Goal: Task Accomplishment & Management: Manage account settings

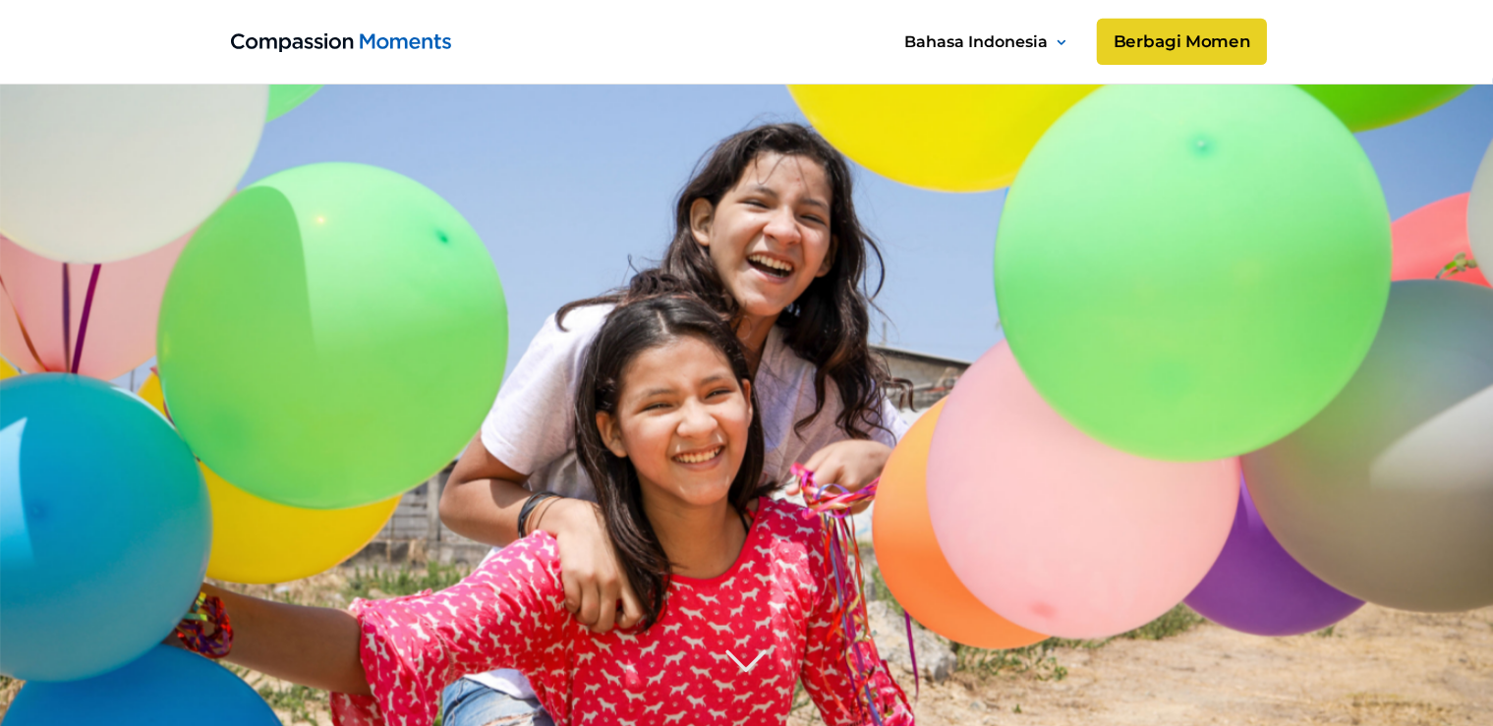
click at [1210, 40] on link "Berbagi Momen" at bounding box center [1181, 42] width 170 height 47
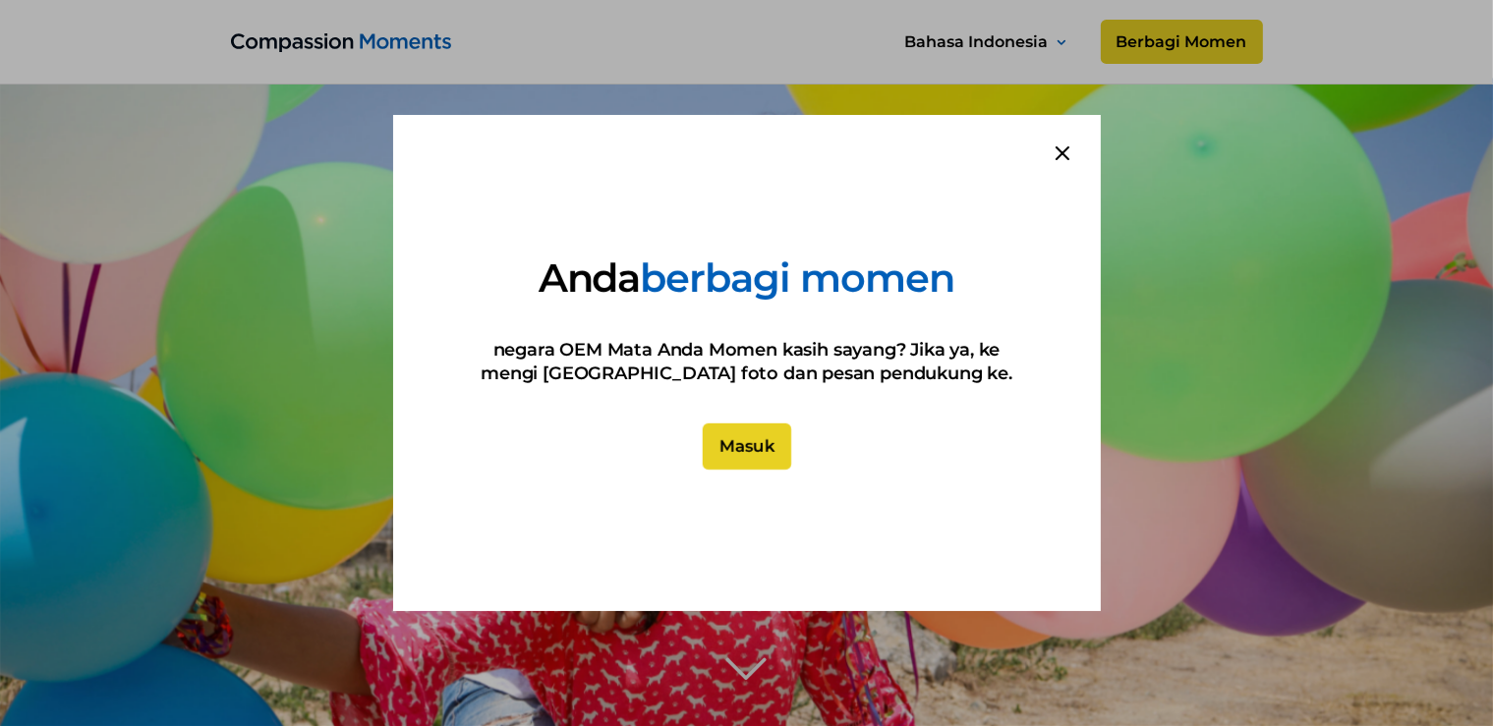
click at [760, 447] on link "Masuk" at bounding box center [746, 446] width 88 height 47
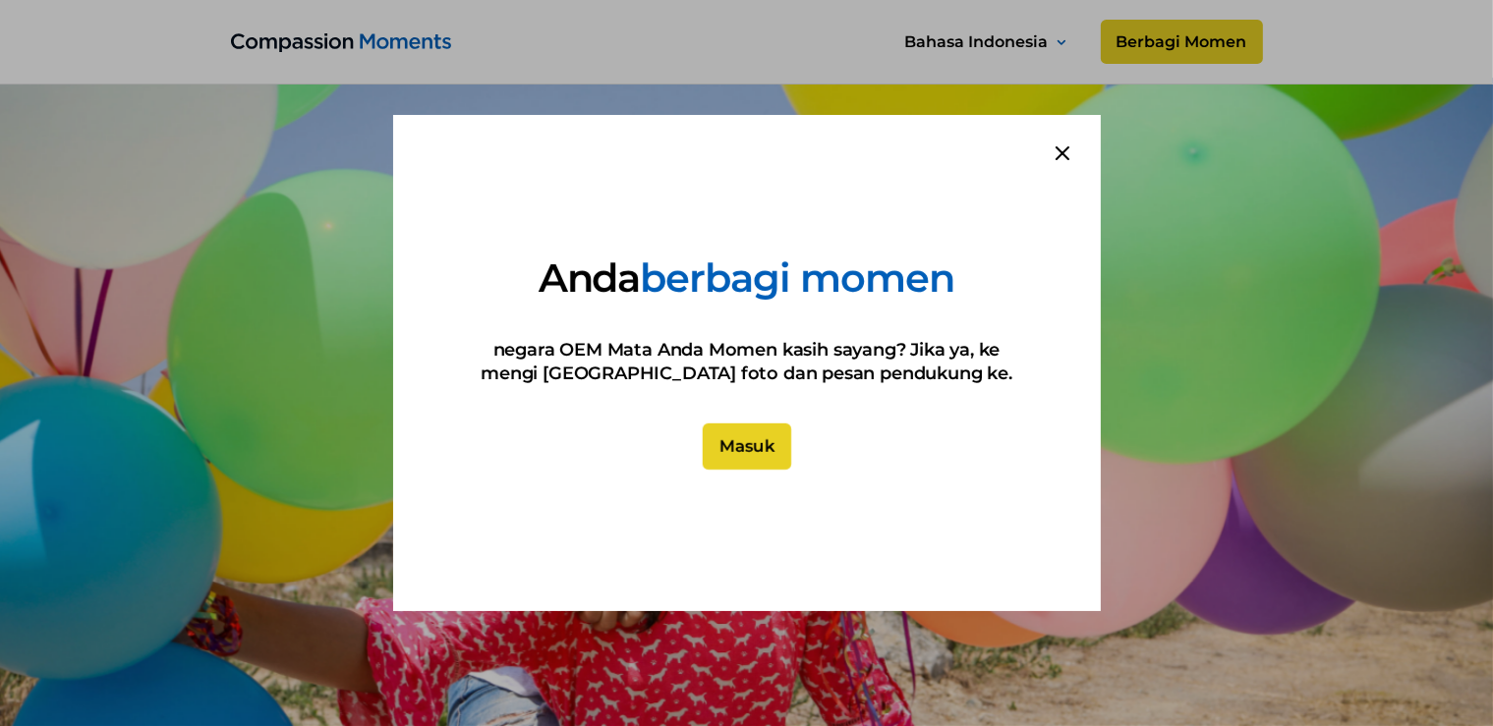
click at [745, 456] on link "Masuk" at bounding box center [746, 446] width 88 height 47
click at [1063, 151] on icon at bounding box center [1062, 153] width 14 height 14
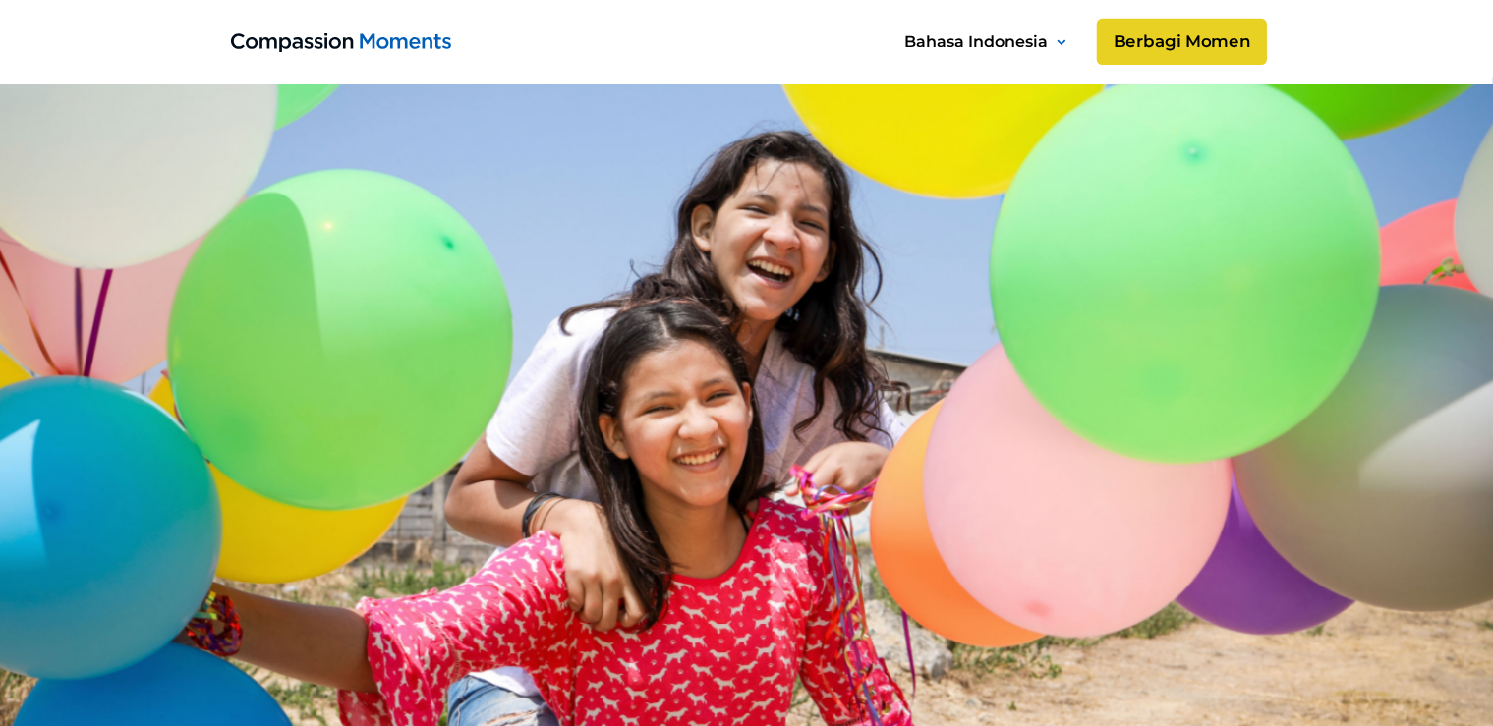
click at [1185, 35] on link "Berbagi Momen" at bounding box center [1181, 42] width 170 height 47
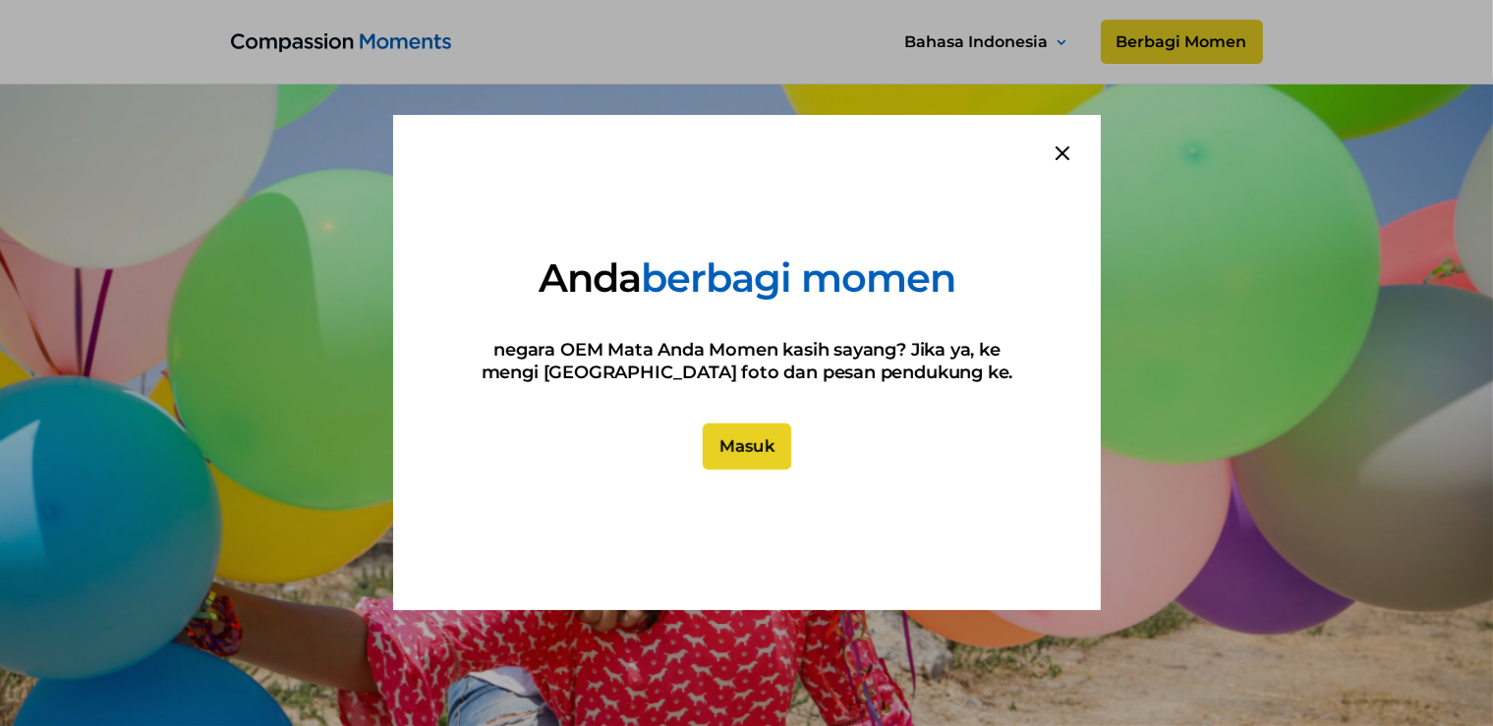
click at [764, 442] on link "Masuk" at bounding box center [746, 446] width 88 height 47
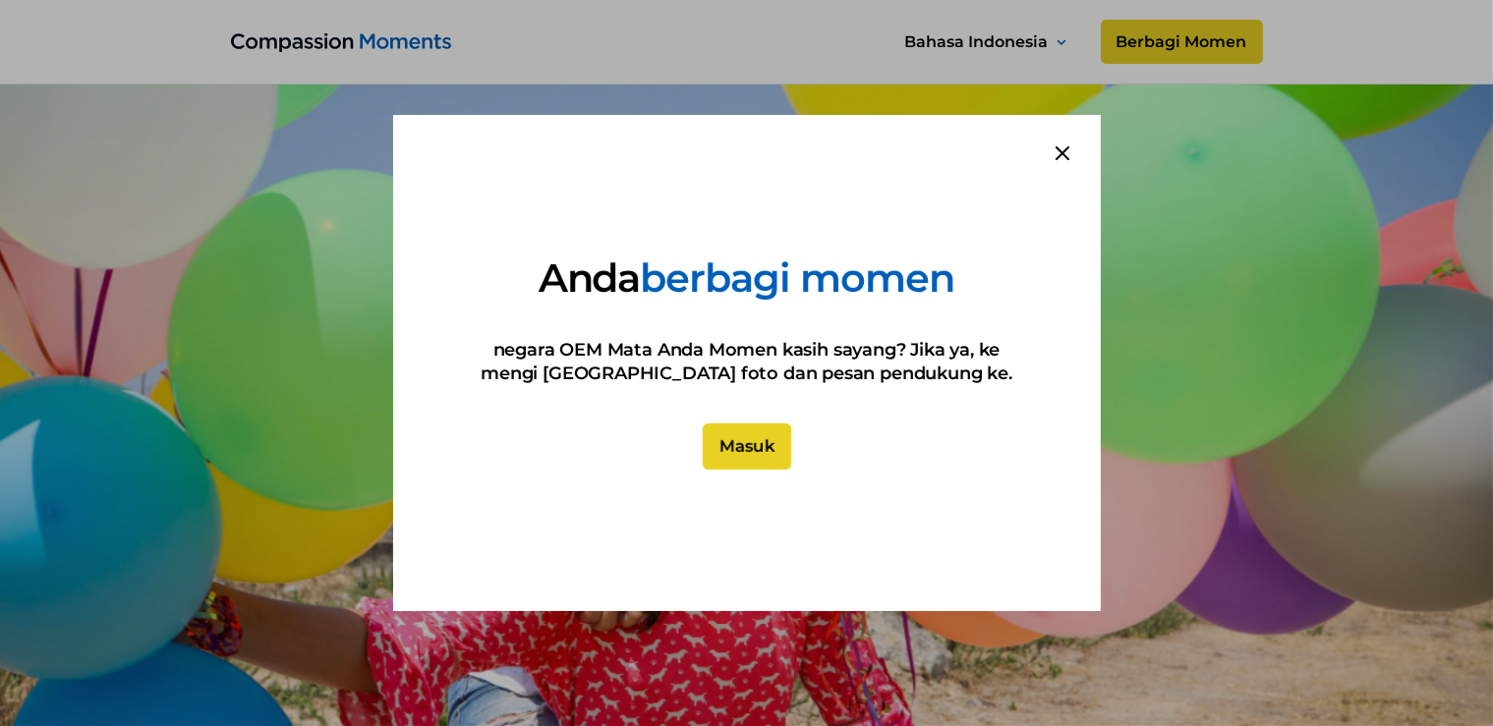
click at [764, 442] on link "Masuk" at bounding box center [746, 446] width 88 height 47
click at [1063, 148] on icon at bounding box center [1062, 153] width 14 height 14
